Goal: Task Accomplishment & Management: Complete application form

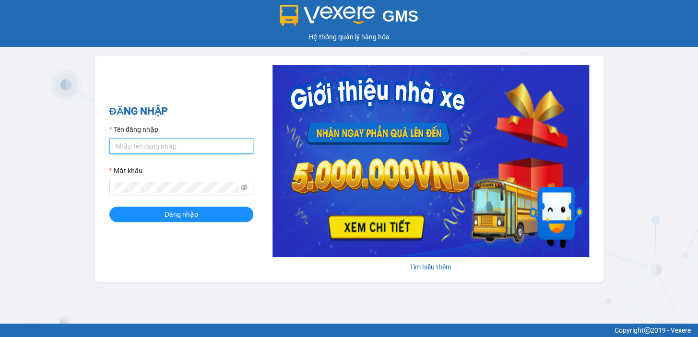
drag, startPoint x: 188, startPoint y: 147, endPoint x: 189, endPoint y: 154, distance: 6.3
click at [188, 148] on input "Tên đăng nhập" at bounding box center [181, 146] width 144 height 15
drag, startPoint x: 173, startPoint y: 147, endPoint x: 24, endPoint y: 130, distance: 149.1
click at [35, 133] on div "GMS Hệ thống [PERSON_NAME] hàng [PERSON_NAME] NHẬP Tên đăng nhập [PERSON_NAME].…" at bounding box center [349, 162] width 698 height 324
type input "diep.nhuquynh"
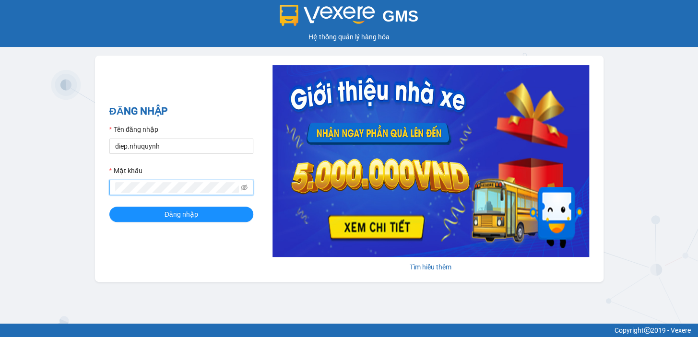
click at [109, 207] on button "Đăng nhập" at bounding box center [181, 214] width 144 height 15
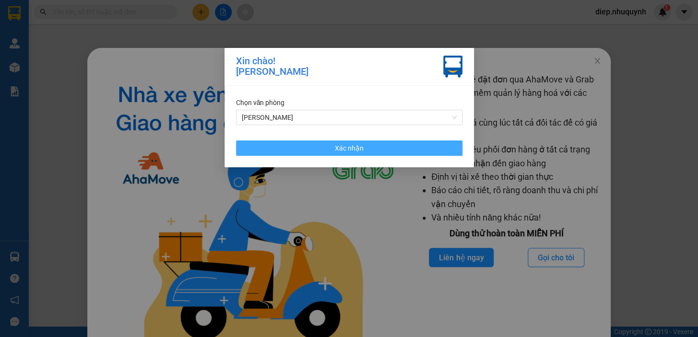
drag, startPoint x: 357, startPoint y: 154, endPoint x: 502, endPoint y: 135, distance: 145.6
click at [358, 154] on button "Xác nhận" at bounding box center [349, 148] width 226 height 15
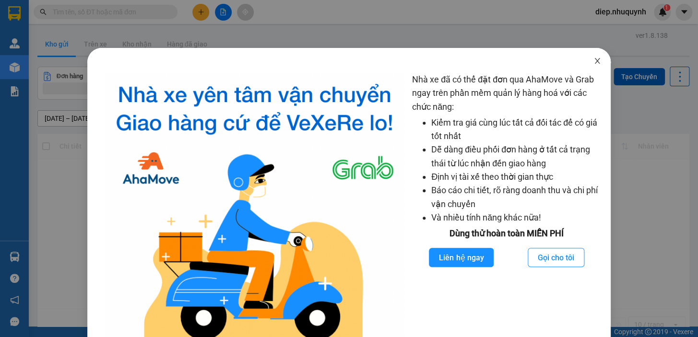
click at [594, 66] on span "Close" at bounding box center [597, 61] width 27 height 27
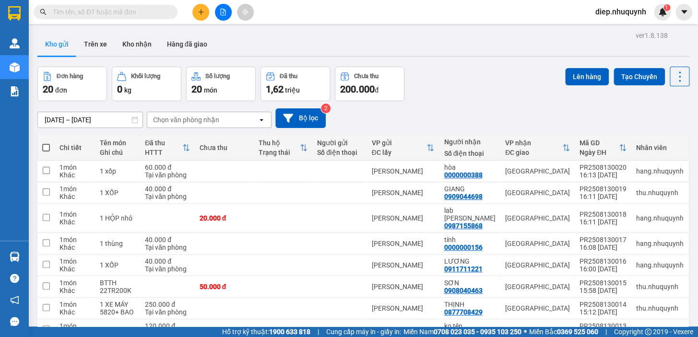
click at [133, 12] on input "text" at bounding box center [109, 12] width 113 height 11
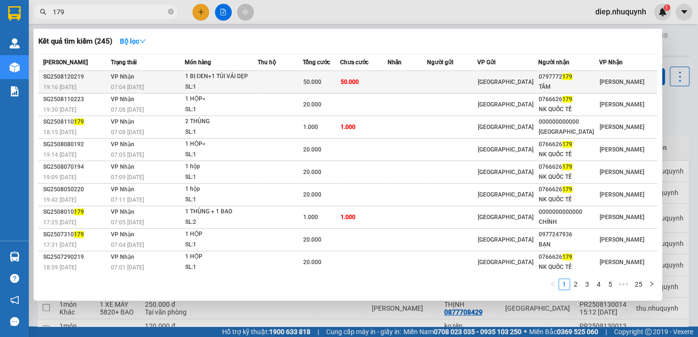
type input "179"
click at [438, 86] on td at bounding box center [452, 82] width 51 height 23
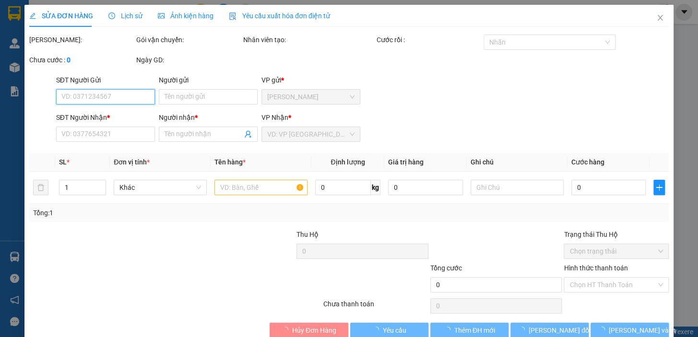
type input "0797772179"
type input "TÂM"
type input "50.000"
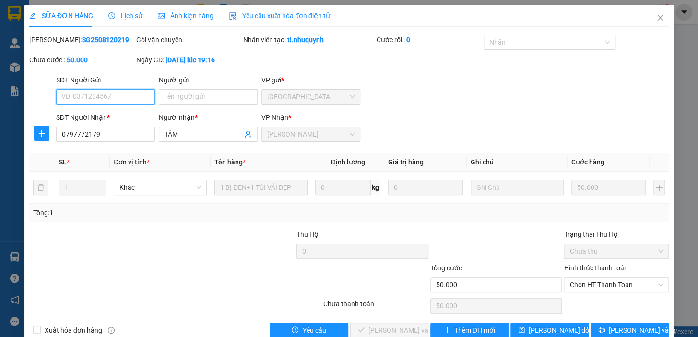
click at [592, 291] on span "Chọn HT Thanh Toán" at bounding box center [616, 285] width 94 height 14
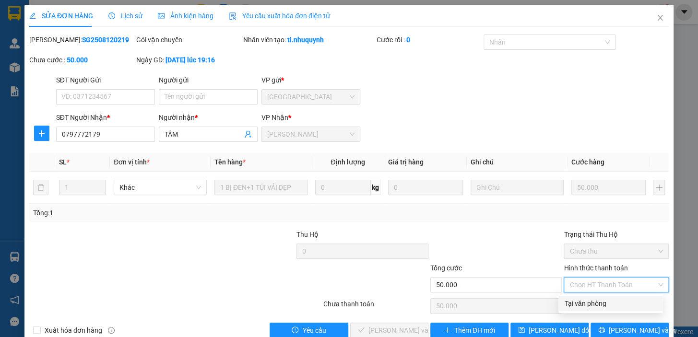
drag, startPoint x: 588, startPoint y: 304, endPoint x: 508, endPoint y: 321, distance: 81.0
click at [587, 304] on div "Tại văn phòng" at bounding box center [610, 303] width 93 height 11
type input "0"
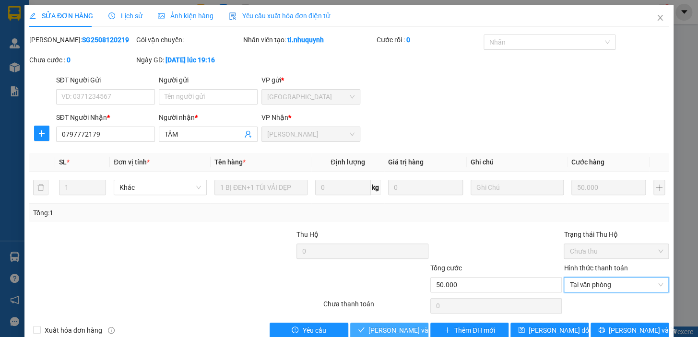
click at [403, 331] on span "[PERSON_NAME] và [PERSON_NAME] hàng" at bounding box center [433, 330] width 130 height 11
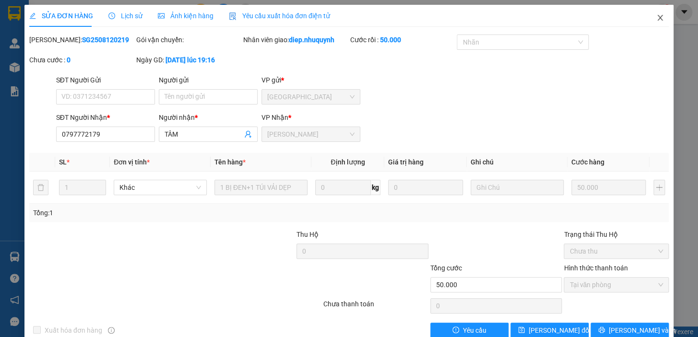
click at [657, 18] on icon "close" at bounding box center [659, 18] width 5 height 6
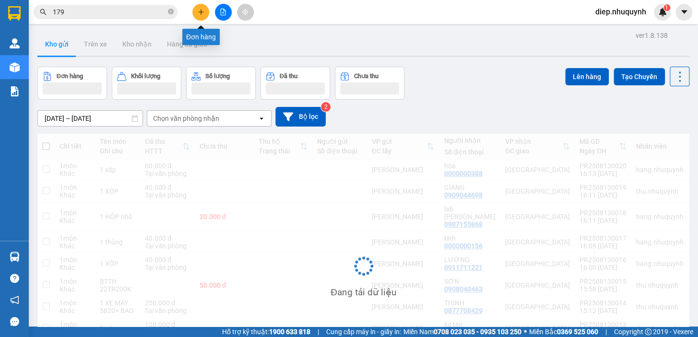
click at [201, 19] on button at bounding box center [200, 12] width 17 height 17
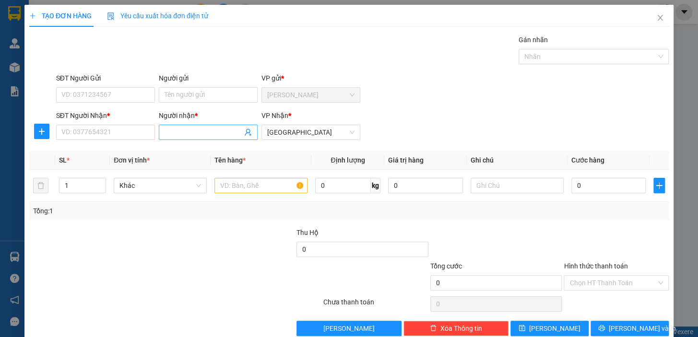
click at [187, 132] on input "Người nhận *" at bounding box center [204, 132] width 78 height 11
type input "hùng"
click at [144, 130] on input "SĐT Người Nhận *" at bounding box center [105, 132] width 99 height 15
type input "0792329604"
click at [255, 183] on input "text" at bounding box center [260, 185] width 93 height 15
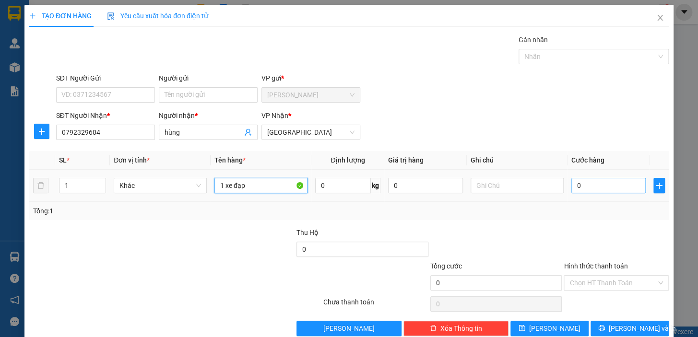
type input "1 xe đạp"
click at [606, 189] on input "0" at bounding box center [608, 185] width 75 height 15
type input "1"
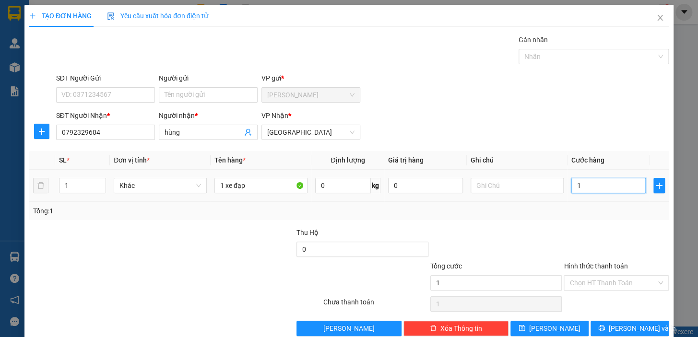
type input "10"
type input "100"
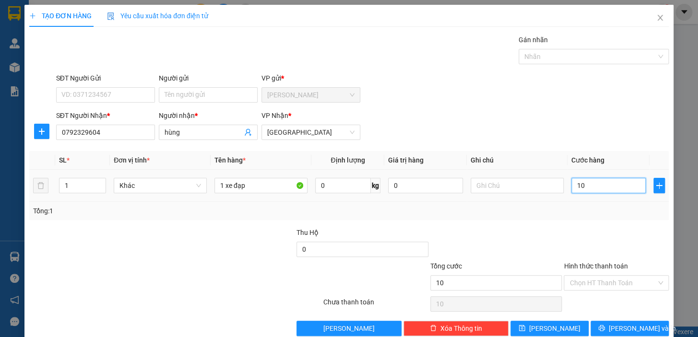
type input "100"
type input "100.000"
click at [584, 218] on div "Tổng: 1" at bounding box center [348, 211] width 639 height 18
click at [600, 286] on input "Hình thức thanh toán" at bounding box center [612, 283] width 87 height 14
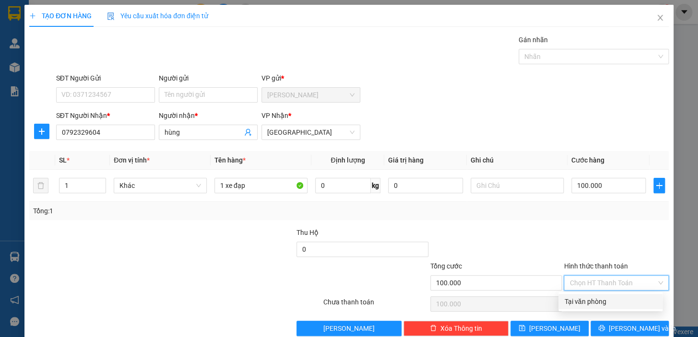
click at [598, 297] on div "Tại văn phòng" at bounding box center [610, 301] width 93 height 11
type input "0"
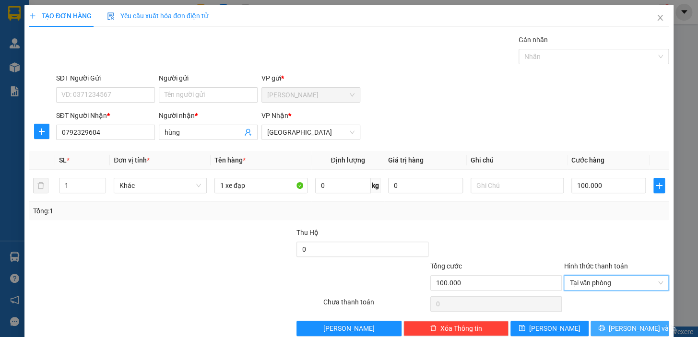
click at [623, 325] on span "[PERSON_NAME] và In" at bounding box center [642, 328] width 67 height 11
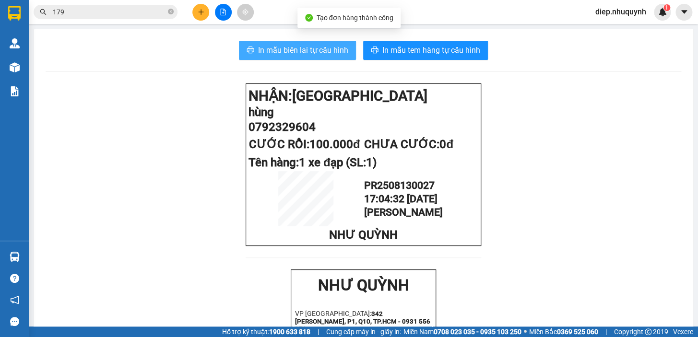
click at [313, 49] on span "In mẫu biên lai tự cấu hình" at bounding box center [303, 50] width 90 height 12
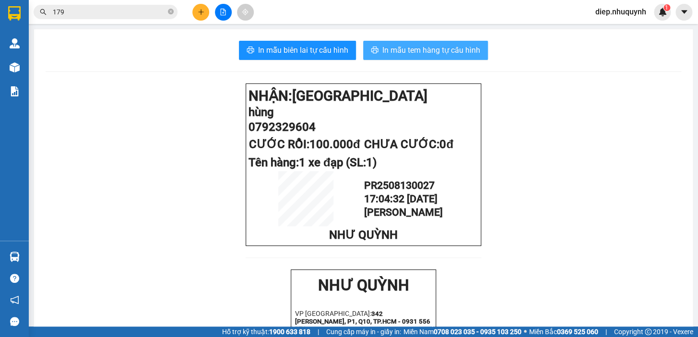
click at [406, 55] on span "In mẫu tem hàng tự cấu hình" at bounding box center [431, 50] width 98 height 12
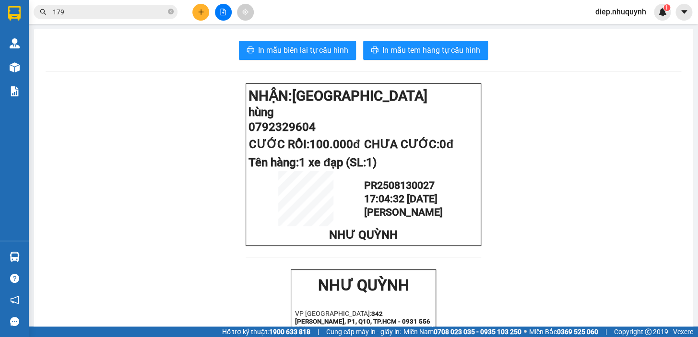
click at [205, 12] on button at bounding box center [200, 12] width 17 height 17
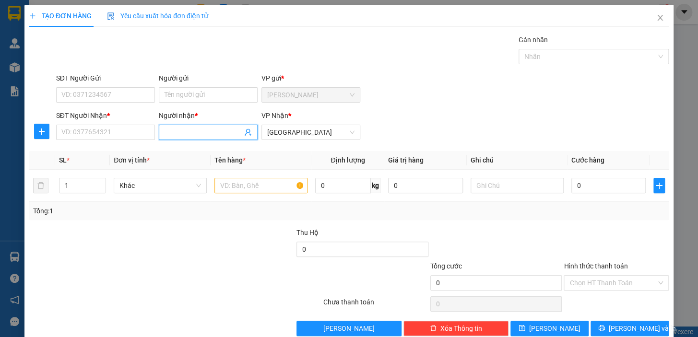
click at [192, 134] on input "Người nhận *" at bounding box center [204, 132] width 78 height 11
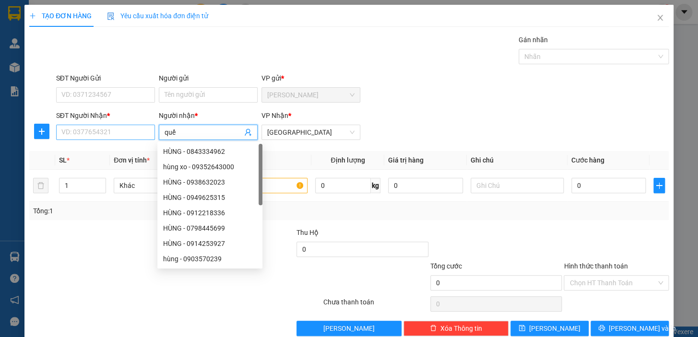
type input "quế"
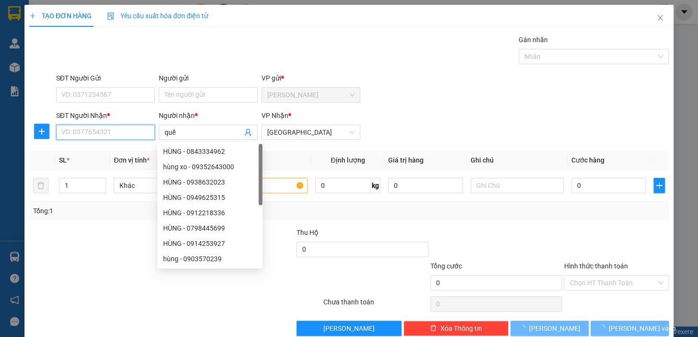
click at [113, 137] on input "SĐT Người Nhận *" at bounding box center [105, 132] width 99 height 15
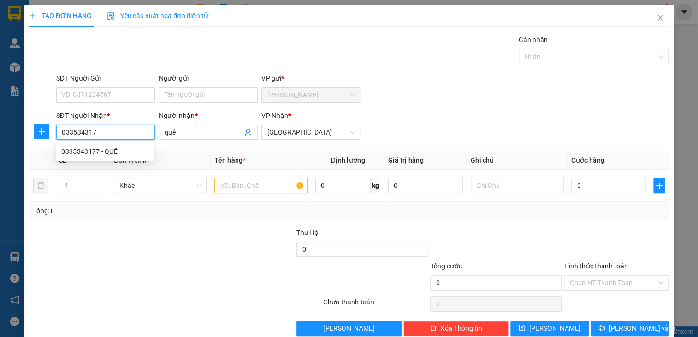
type input "0335343177"
click at [117, 148] on div "0335343177 - QUẾ" at bounding box center [104, 151] width 86 height 11
type input "QUẾ"
type input "20.000"
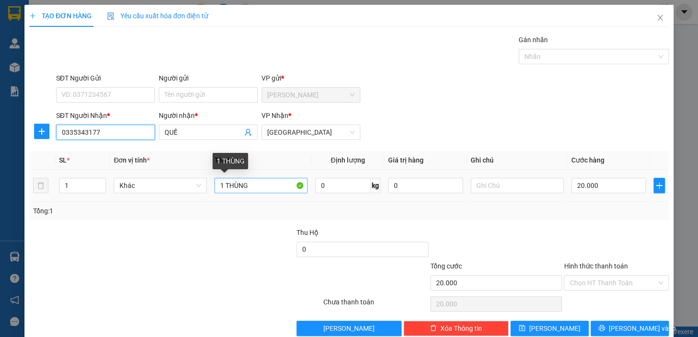
type input "0335343177"
drag, startPoint x: 224, startPoint y: 187, endPoint x: 272, endPoint y: 186, distance: 48.0
click at [272, 186] on input "1 THÙNG" at bounding box center [260, 185] width 93 height 15
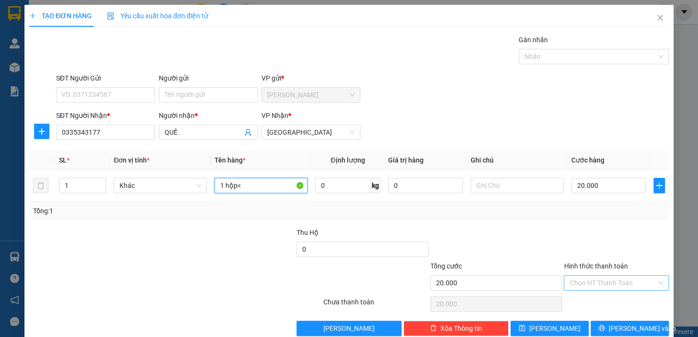
type input "1 hộp<"
click at [600, 283] on input "Hình thức thanh toán" at bounding box center [612, 283] width 87 height 14
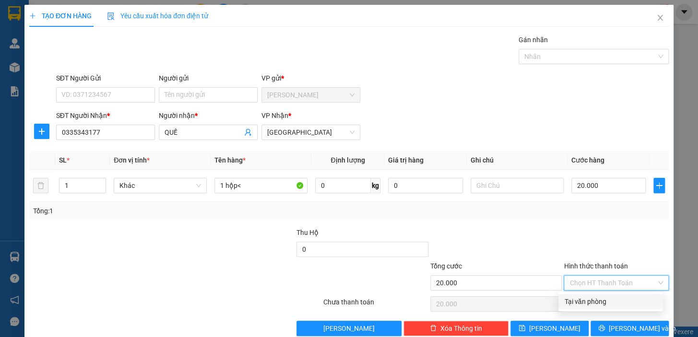
click at [605, 295] on div "Tại văn phòng" at bounding box center [610, 301] width 104 height 15
type input "0"
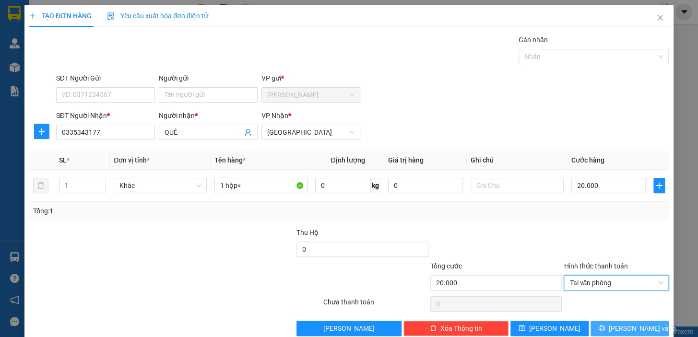
drag, startPoint x: 609, startPoint y: 323, endPoint x: 579, endPoint y: 315, distance: 30.8
click at [609, 323] on button "[PERSON_NAME] và In" at bounding box center [630, 328] width 78 height 15
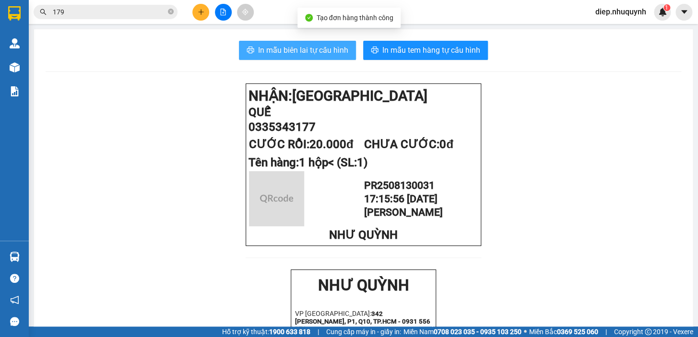
click at [295, 49] on span "In mẫu biên lai tự cấu hình" at bounding box center [303, 50] width 90 height 12
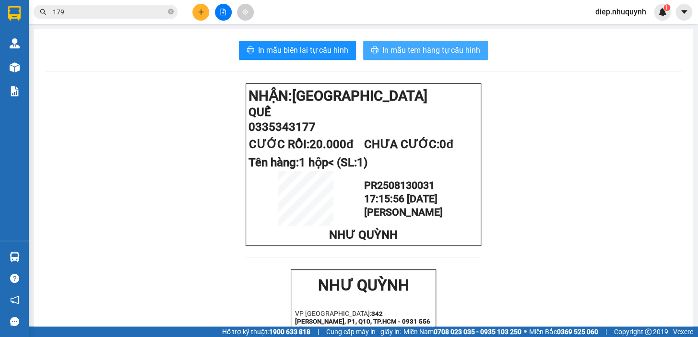
click at [423, 51] on span "In mẫu tem hàng tự cấu hình" at bounding box center [431, 50] width 98 height 12
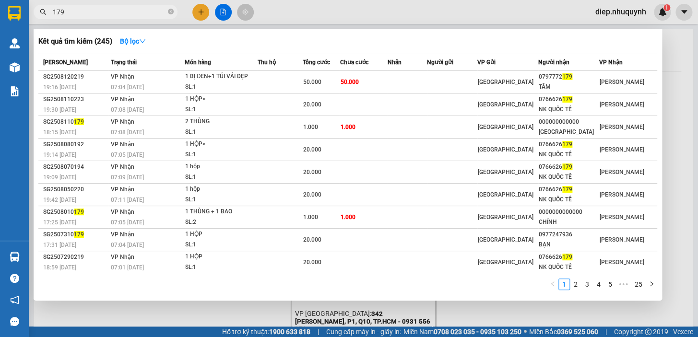
drag, startPoint x: 80, startPoint y: 11, endPoint x: 45, endPoint y: 11, distance: 35.0
click at [45, 11] on div "179" at bounding box center [93, 12] width 187 height 14
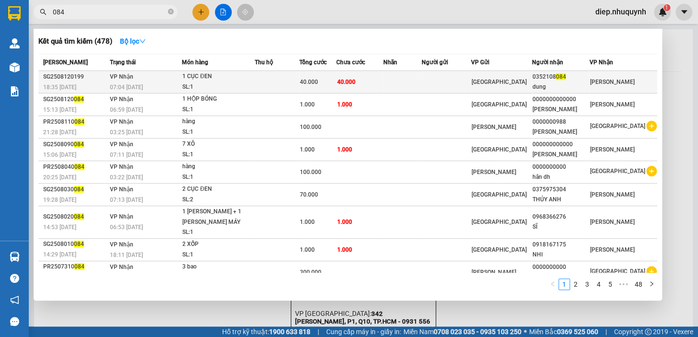
type input "084"
click at [373, 88] on td "40.000" at bounding box center [359, 82] width 47 height 23
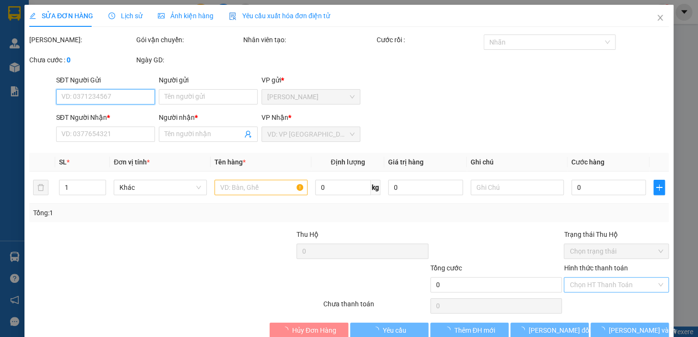
type input "0352108084"
type input "dung"
type input "40.000"
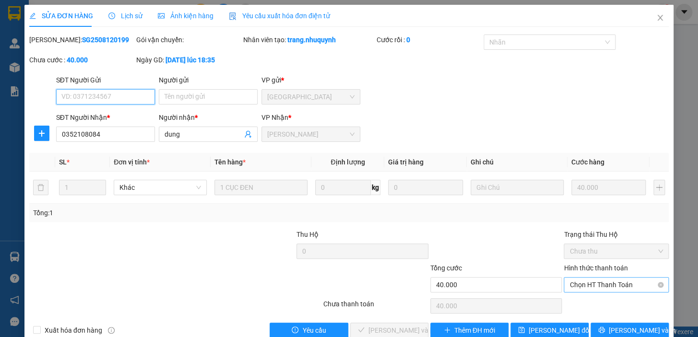
click at [587, 284] on span "Chọn HT Thanh Toán" at bounding box center [616, 285] width 94 height 14
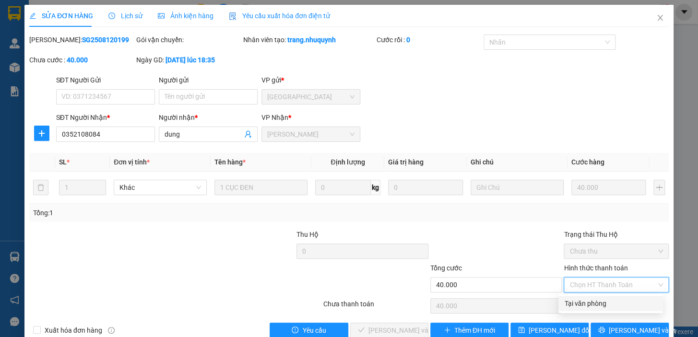
click at [579, 301] on div "Tại văn phòng" at bounding box center [610, 303] width 93 height 11
type input "0"
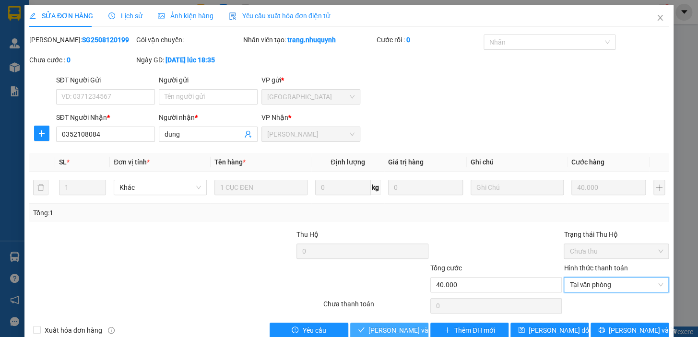
click at [403, 331] on span "[PERSON_NAME] và [PERSON_NAME] hàng" at bounding box center [433, 330] width 130 height 11
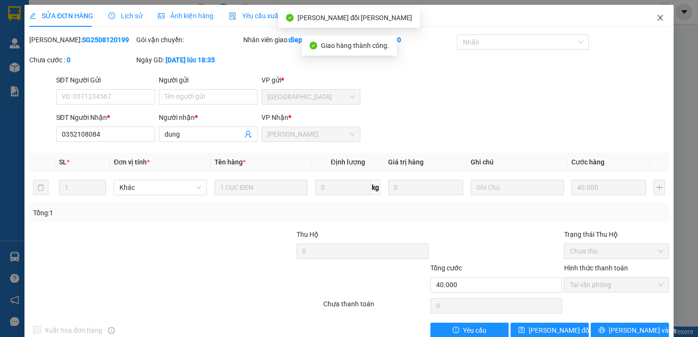
click at [656, 15] on icon "close" at bounding box center [660, 18] width 8 height 8
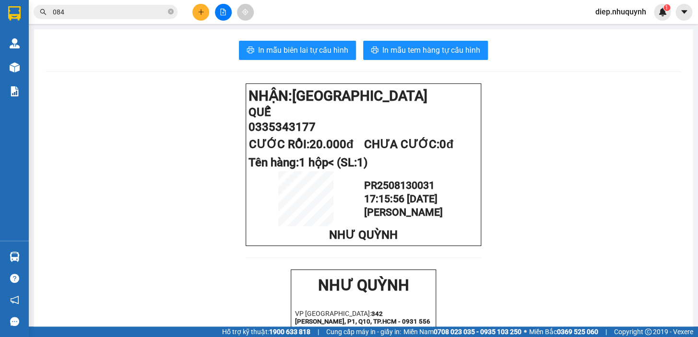
click at [193, 6] on button at bounding box center [200, 12] width 17 height 17
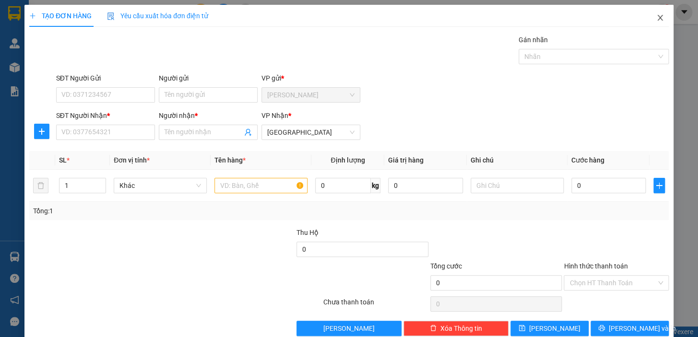
click at [657, 16] on icon "close" at bounding box center [659, 18] width 5 height 6
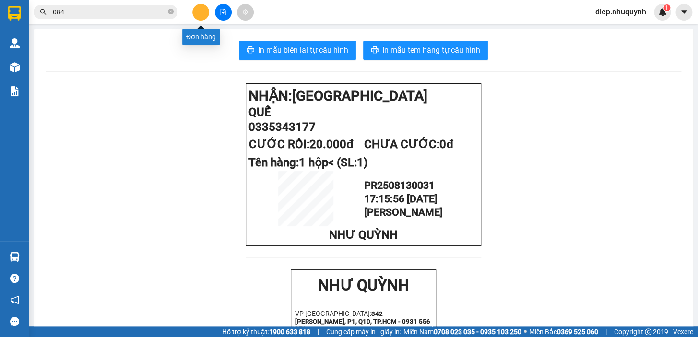
click at [204, 16] on button at bounding box center [200, 12] width 17 height 17
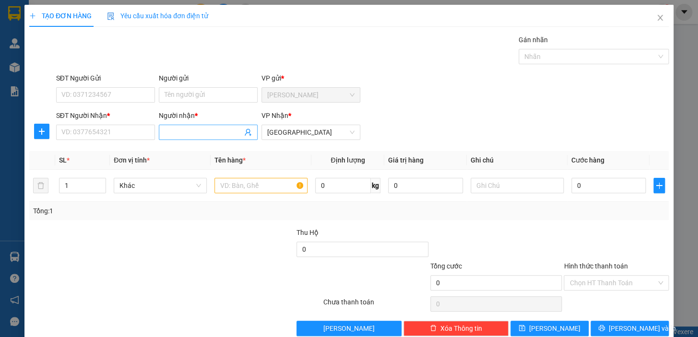
click at [188, 132] on input "Người nhận *" at bounding box center [204, 132] width 78 height 11
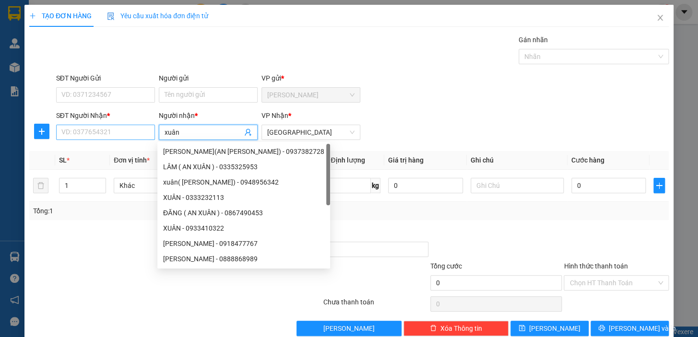
type input "xuân"
click at [115, 129] on input "SĐT Người Nhận *" at bounding box center [105, 132] width 99 height 15
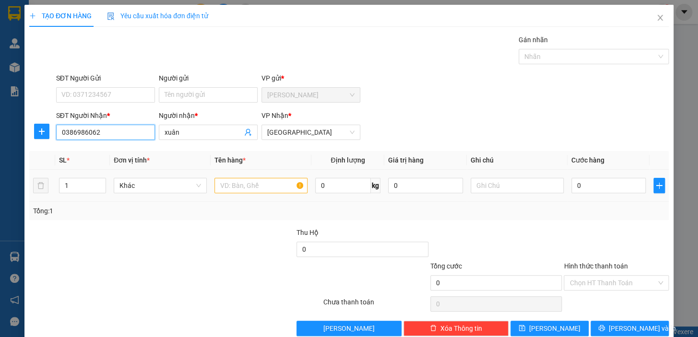
type input "0386986062"
click at [237, 194] on div at bounding box center [260, 185] width 93 height 19
click at [237, 188] on input "text" at bounding box center [260, 185] width 93 height 15
type input "1 thùng"
click at [573, 194] on div "0" at bounding box center [608, 185] width 75 height 19
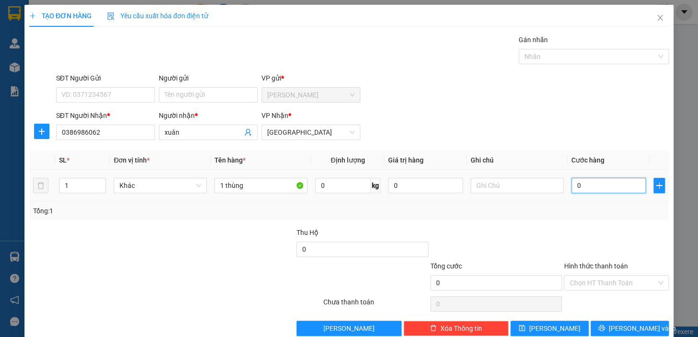
click at [577, 187] on input "0" at bounding box center [608, 185] width 75 height 15
type input "3"
type input "30"
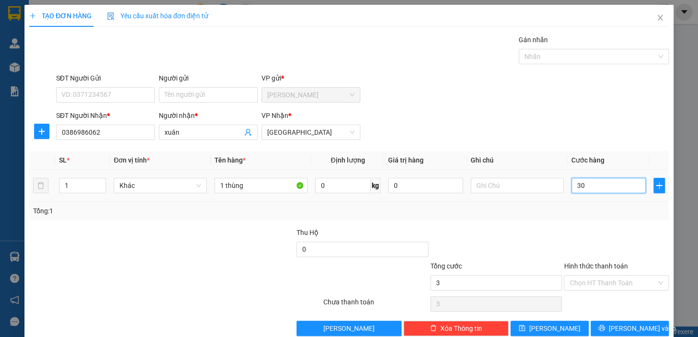
type input "30"
type input "30.000"
click at [615, 283] on input "Hình thức thanh toán" at bounding box center [612, 283] width 87 height 14
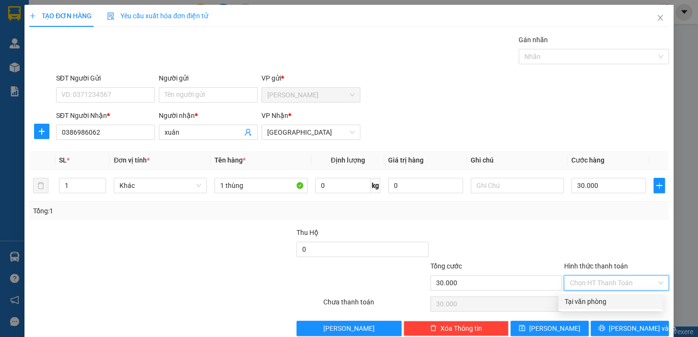
click at [611, 302] on div "Tại văn phòng" at bounding box center [610, 301] width 93 height 11
type input "0"
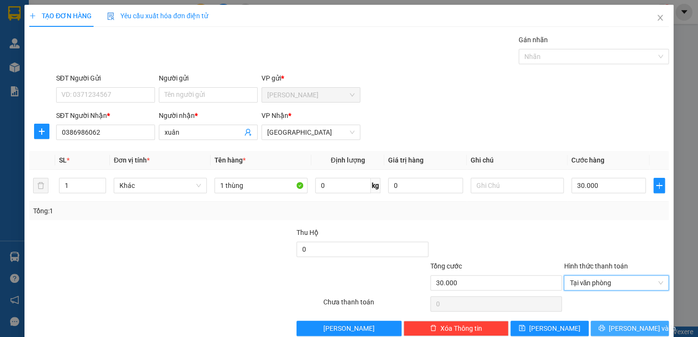
click at [625, 331] on span "[PERSON_NAME] và In" at bounding box center [642, 328] width 67 height 11
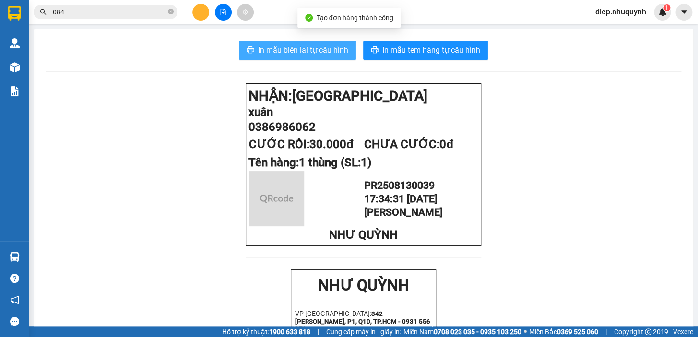
click at [324, 47] on span "In mẫu biên lai tự cấu hình" at bounding box center [303, 50] width 90 height 12
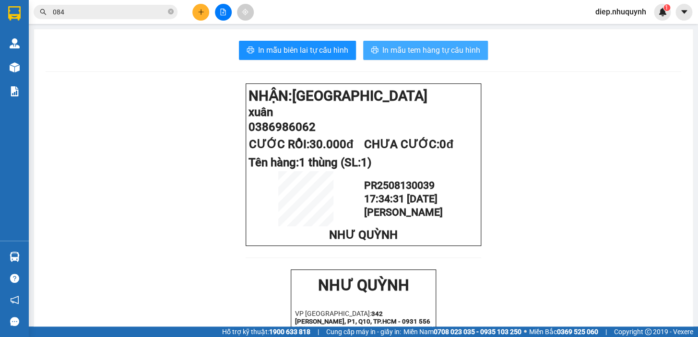
click at [438, 53] on span "In mẫu tem hàng tự cấu hình" at bounding box center [431, 50] width 98 height 12
